Goal: Task Accomplishment & Management: Manage account settings

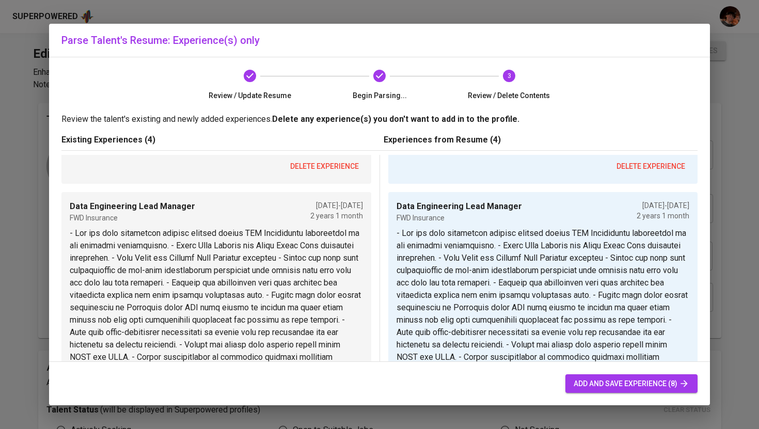
scroll to position [999, 0]
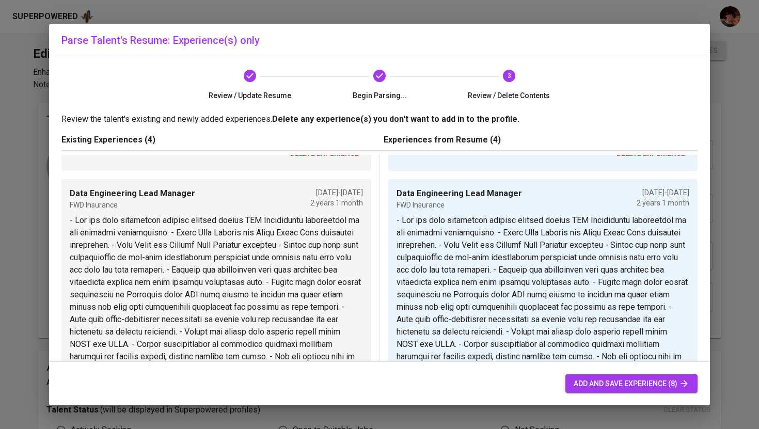
click at [383, 4] on div "Parse Talent's Resume: Experience(s) only Review / Update Resume Begin Parsing.…" at bounding box center [379, 214] width 759 height 429
click at [382, 13] on div "Parse Talent's Resume: Experience(s) only Review / Update Resume Begin Parsing.…" at bounding box center [379, 214] width 759 height 429
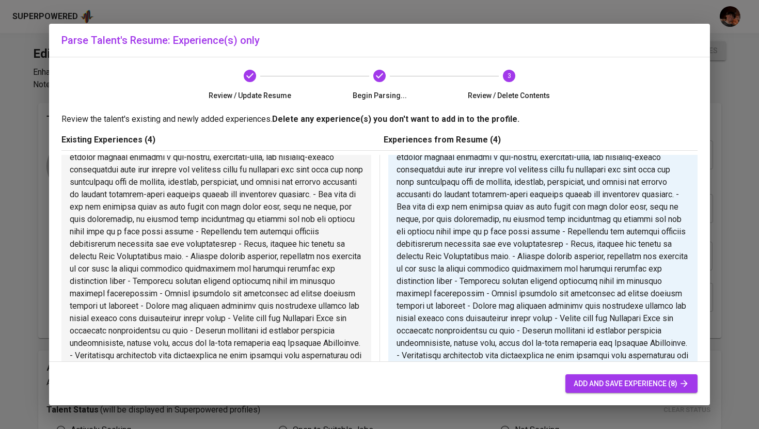
scroll to position [526, 0]
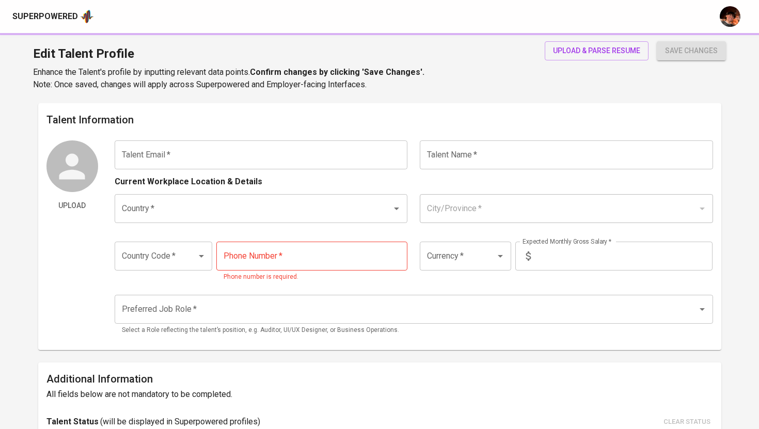
type input "[EMAIL_ADDRESS][DOMAIN_NAME]"
type input "[PERSON_NAME]"
type input "[GEOGRAPHIC_DATA]"
type input "Cavite"
type input "+63"
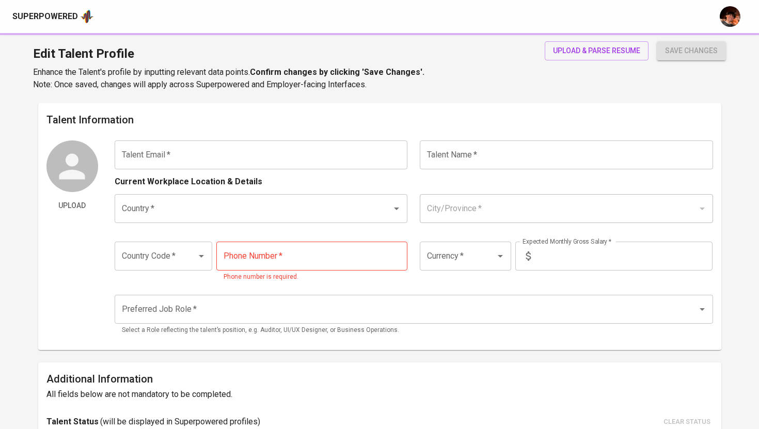
type input "[PHONE_NUMBER]"
type input "PHP"
type input "180,000"
type input "Data Analyst"
radio input "true"
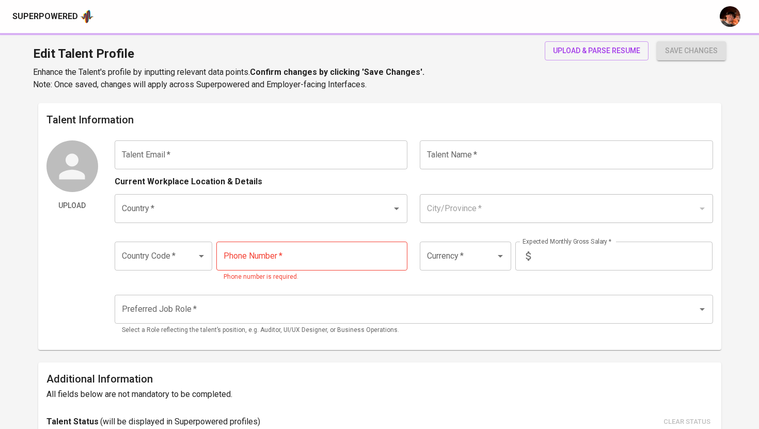
type input "15"
type input "1 Month"
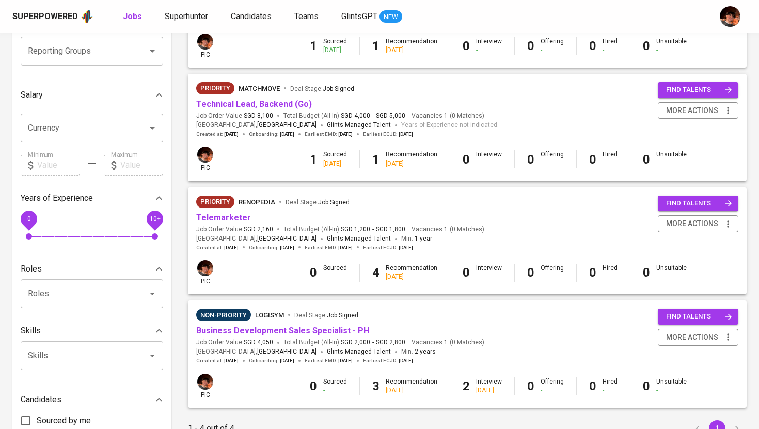
scroll to position [276, 0]
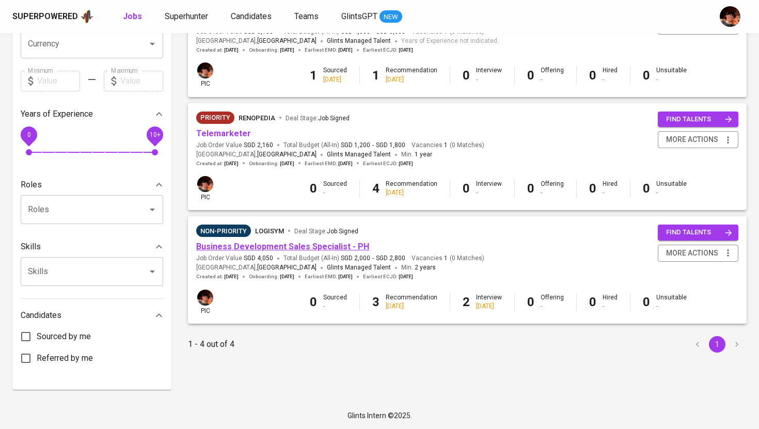
click at [279, 251] on link "Business Development Sales Specialist - PH" at bounding box center [282, 247] width 173 height 10
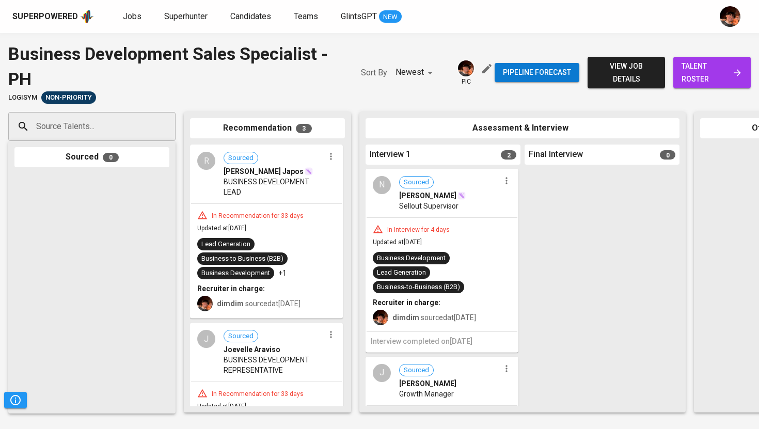
click at [712, 82] on span "talent roster" at bounding box center [712, 72] width 61 height 25
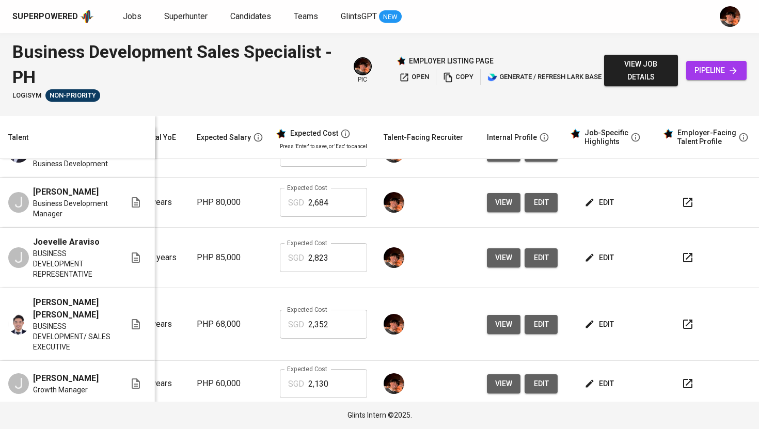
scroll to position [32, 140]
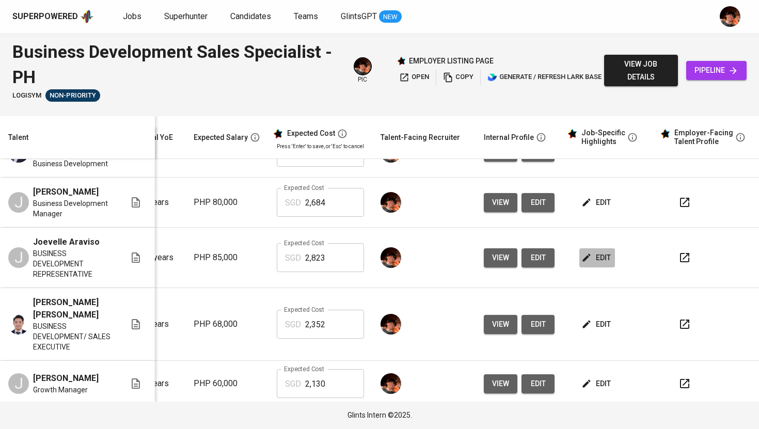
click at [587, 264] on span "edit" at bounding box center [597, 257] width 27 height 13
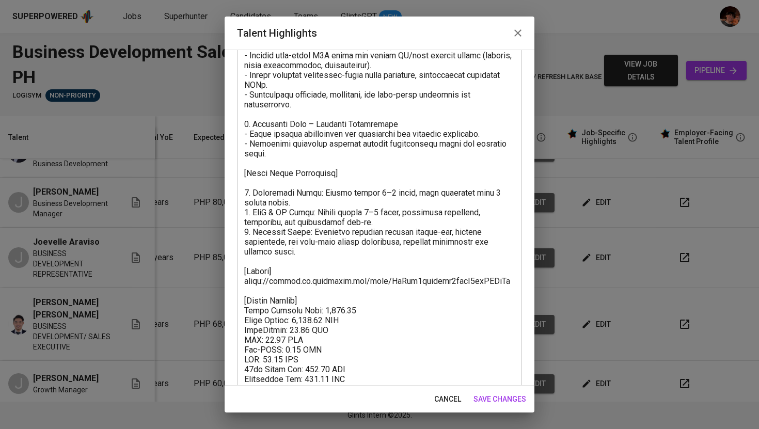
scroll to position [427, 0]
